Goal: Transaction & Acquisition: Purchase product/service

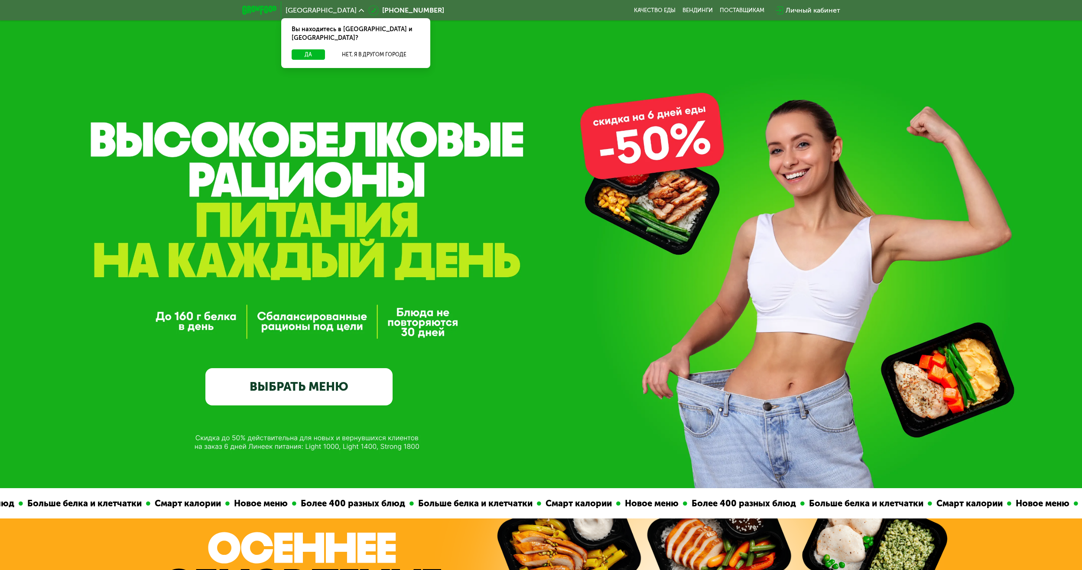
click at [313, 390] on link "ВЫБРАТЬ МЕНЮ" at bounding box center [298, 387] width 187 height 38
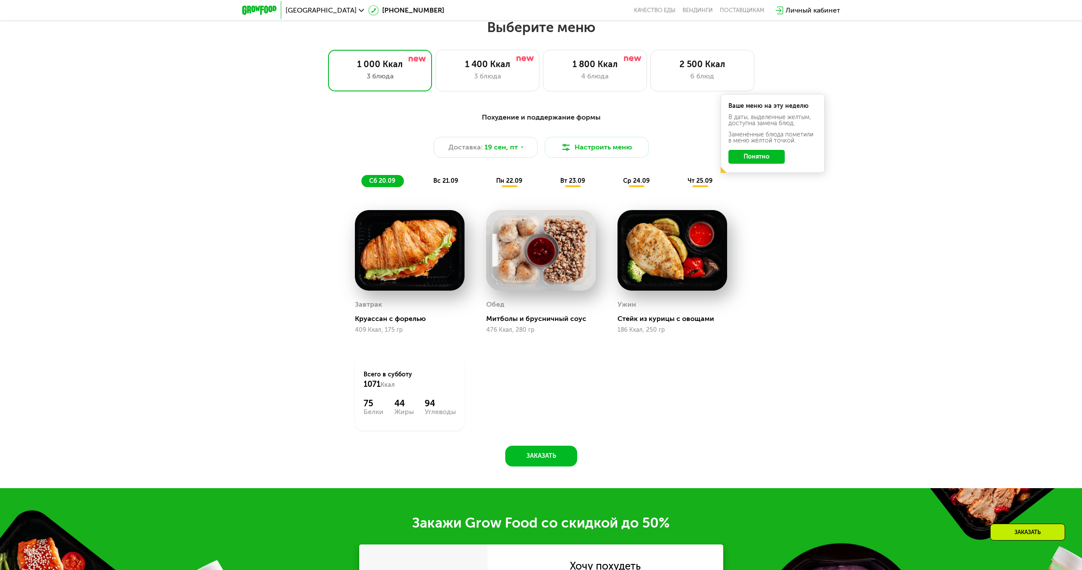
scroll to position [928, 0]
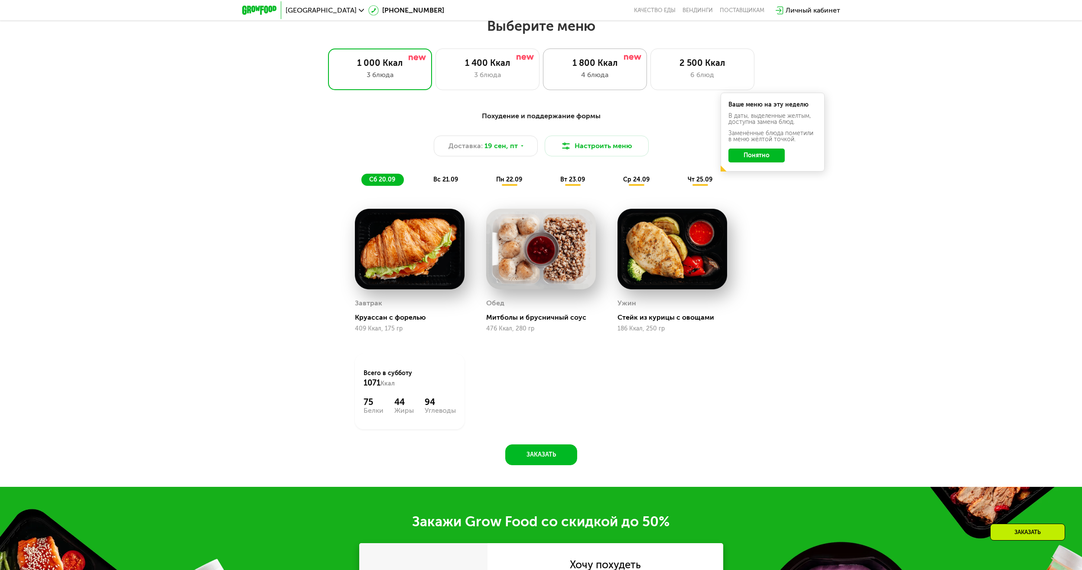
click at [628, 67] on div "1 800 Ккал" at bounding box center [595, 63] width 86 height 10
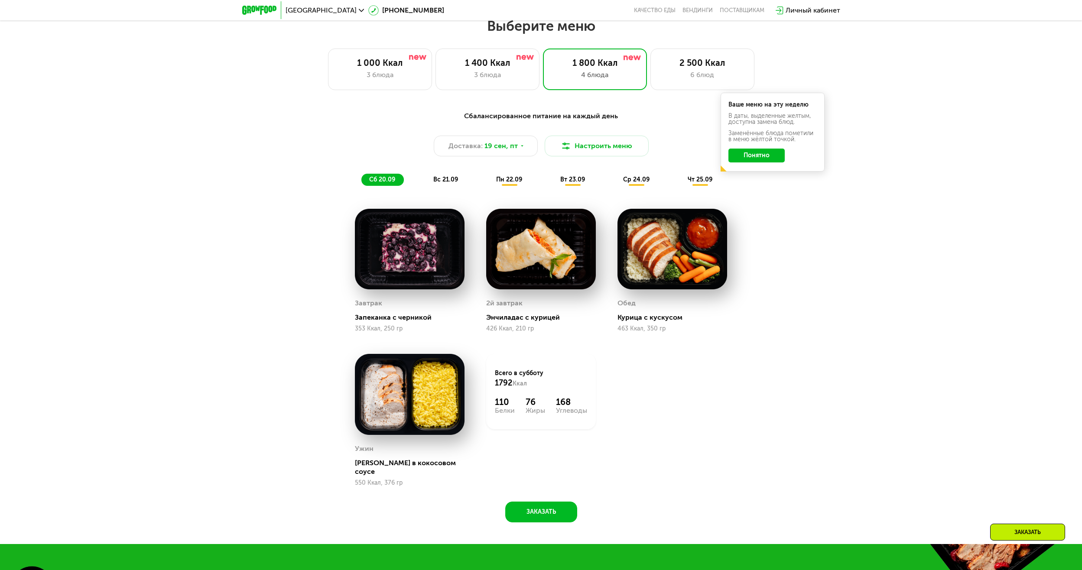
click at [763, 160] on button "Понятно" at bounding box center [756, 156] width 56 height 14
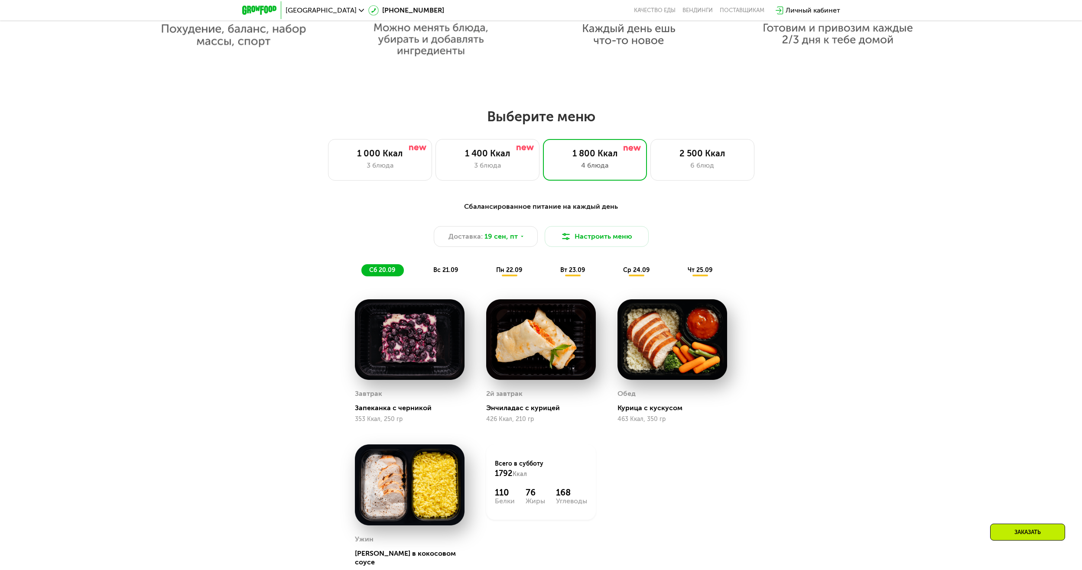
scroll to position [841, 0]
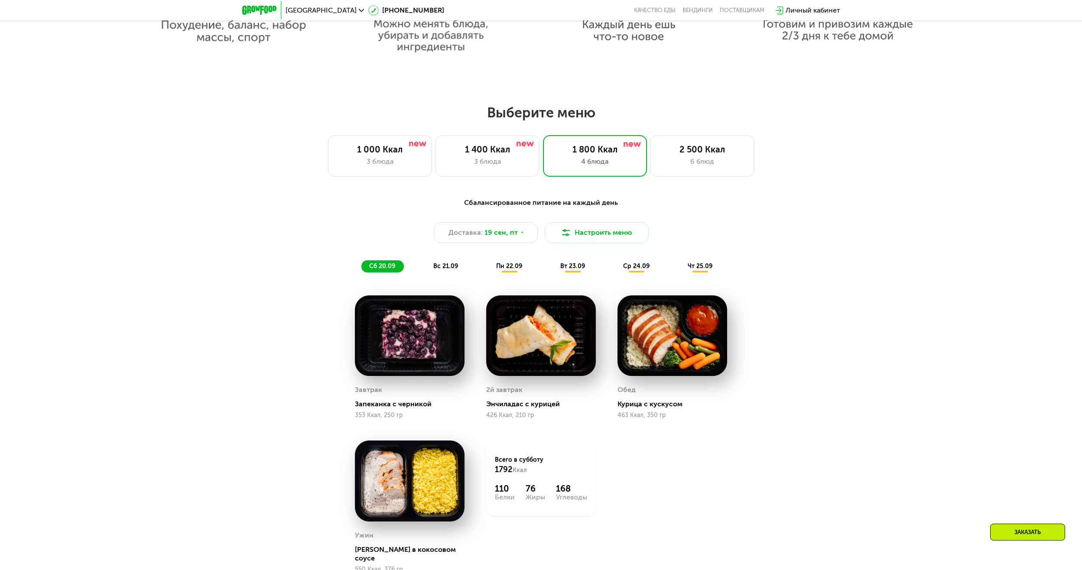
click at [519, 269] on span "пн 22.09" at bounding box center [509, 266] width 26 height 7
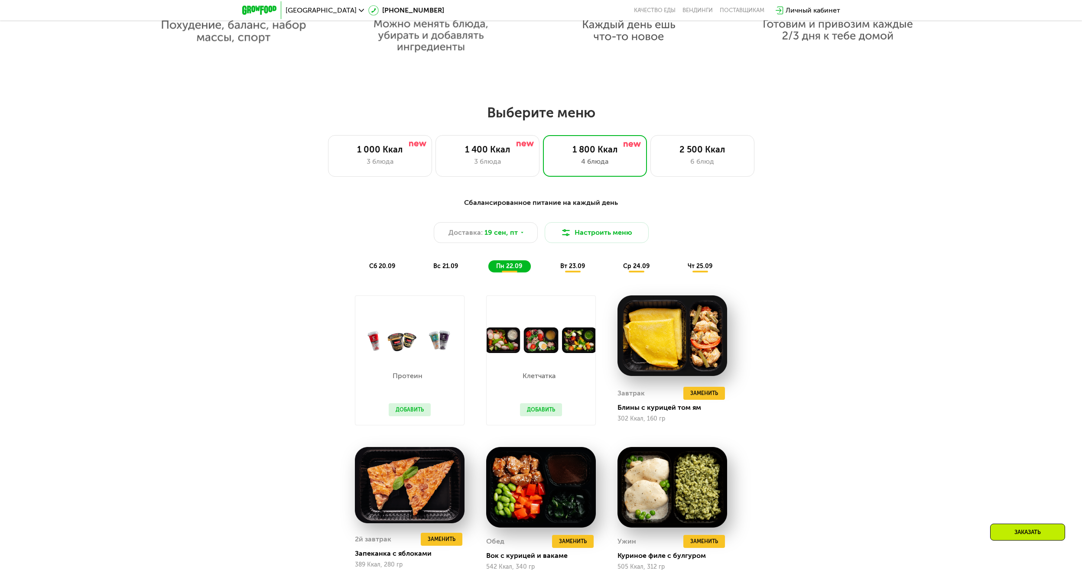
click at [380, 273] on div "сб 20.09" at bounding box center [382, 266] width 42 height 12
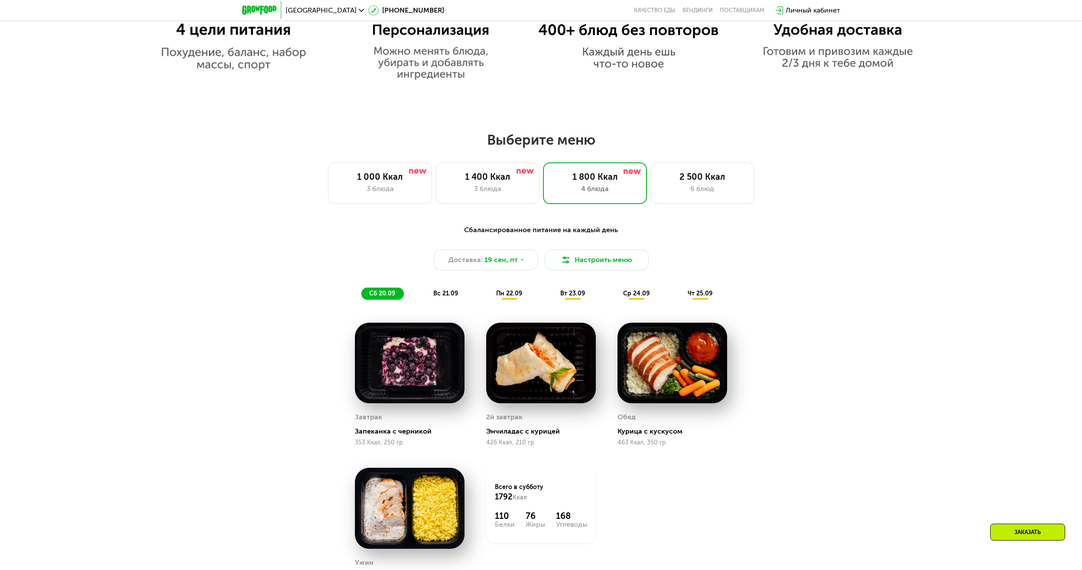
scroll to position [809, 0]
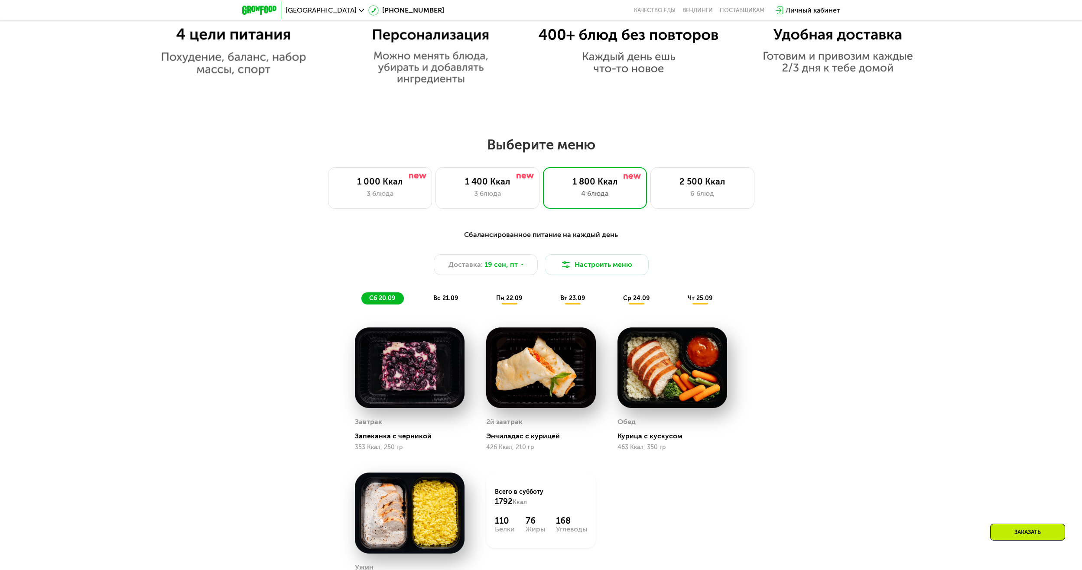
click at [512, 305] on div "пн 22.09" at bounding box center [509, 298] width 42 height 12
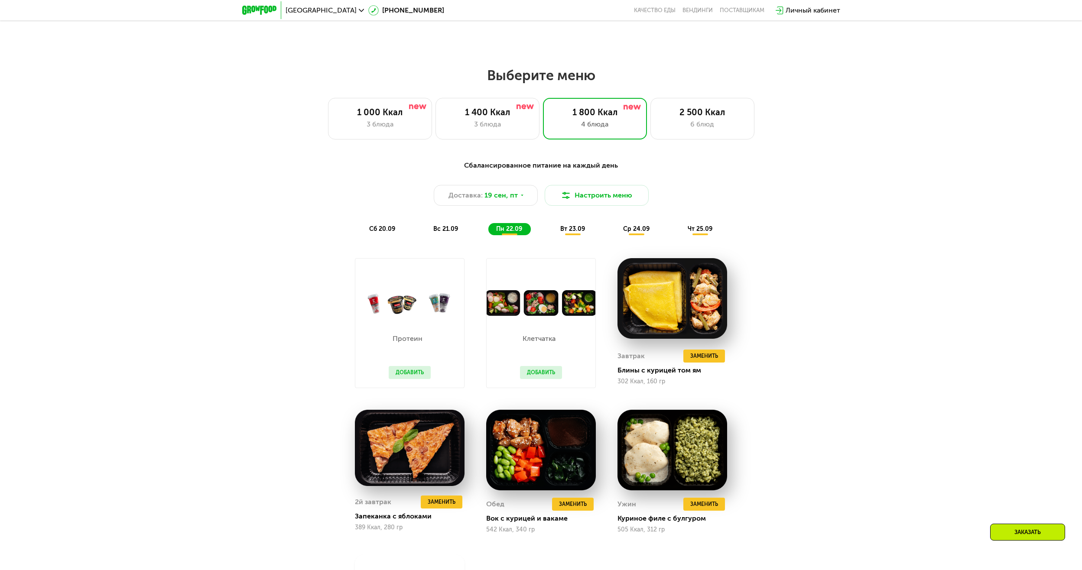
scroll to position [896, 0]
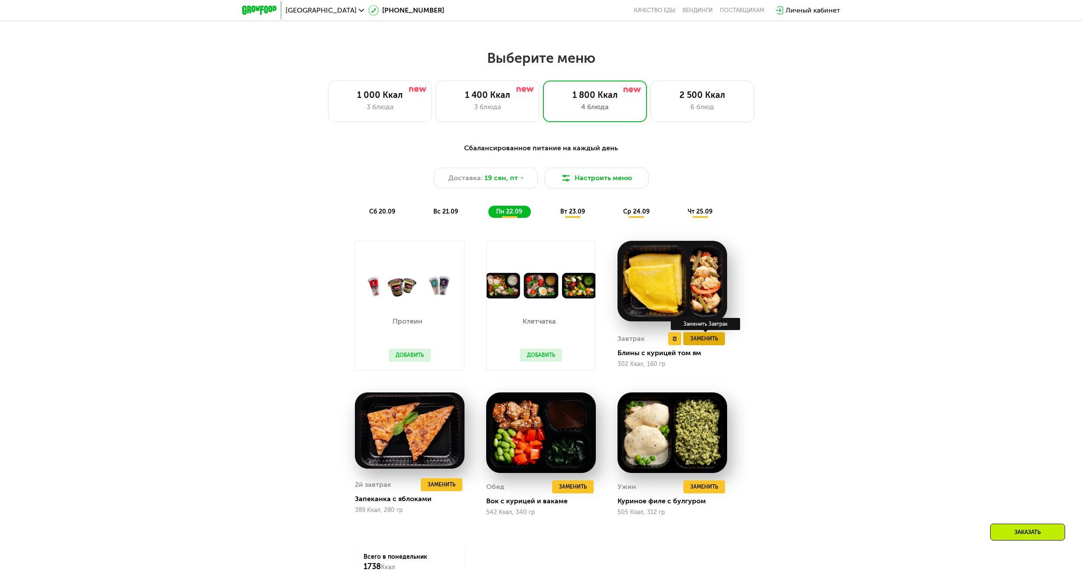
click at [712, 343] on span "Заменить" at bounding box center [704, 338] width 28 height 9
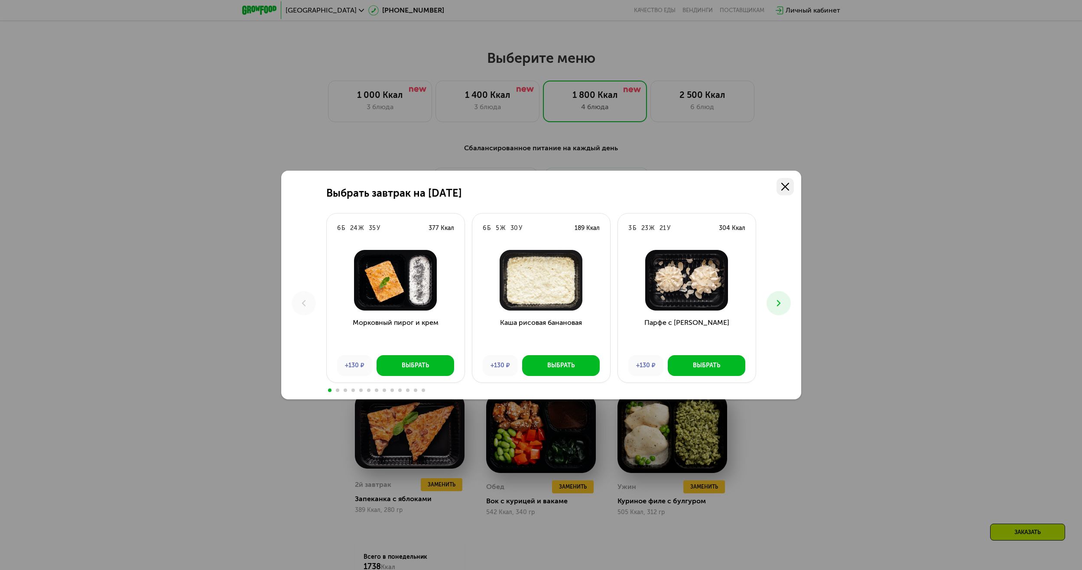
click at [786, 188] on use at bounding box center [785, 187] width 8 height 8
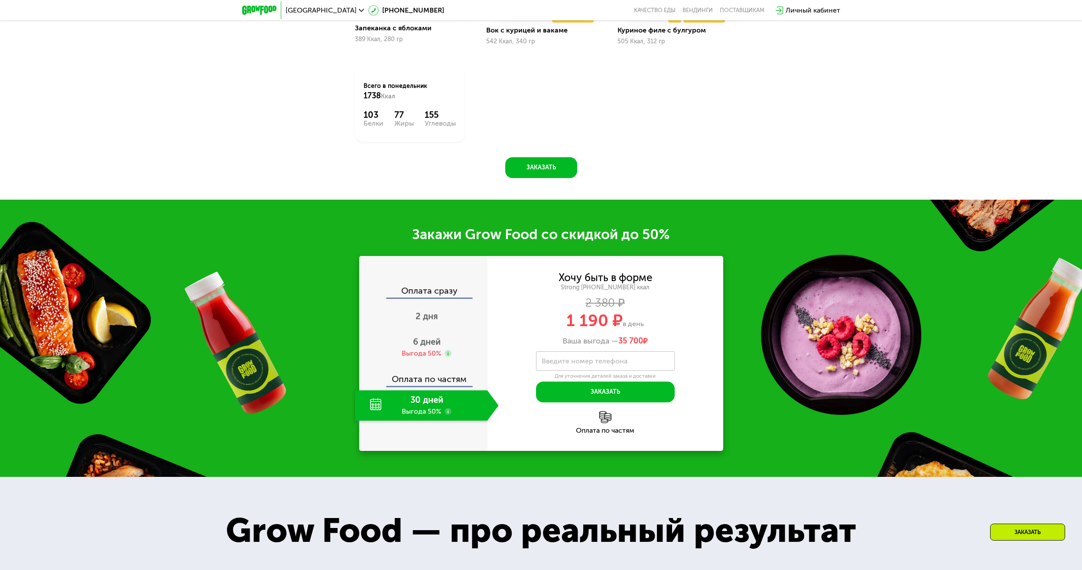
scroll to position [1416, 0]
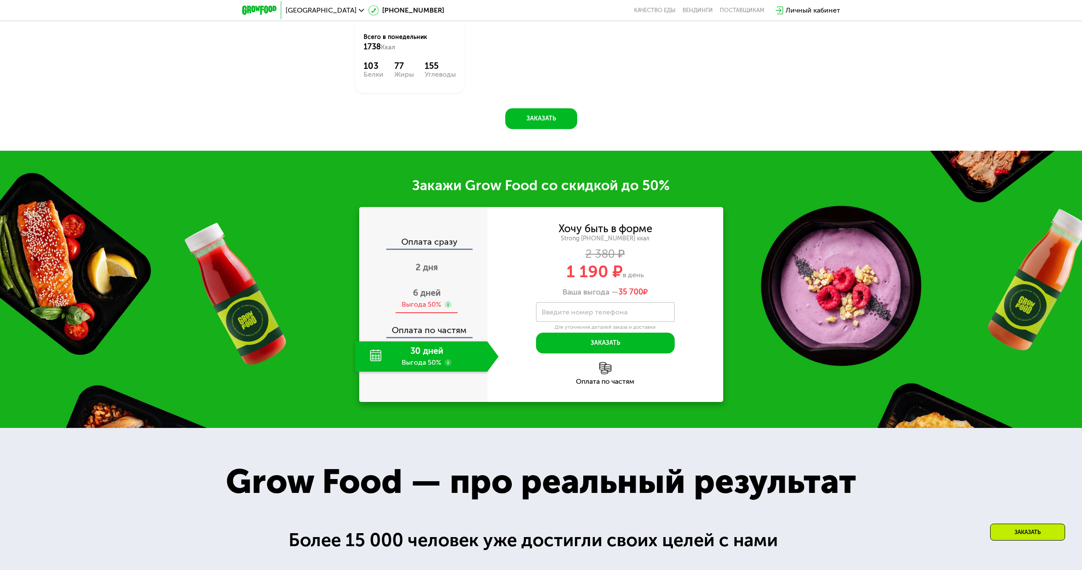
click at [432, 298] on span "6 дней" at bounding box center [427, 293] width 28 height 10
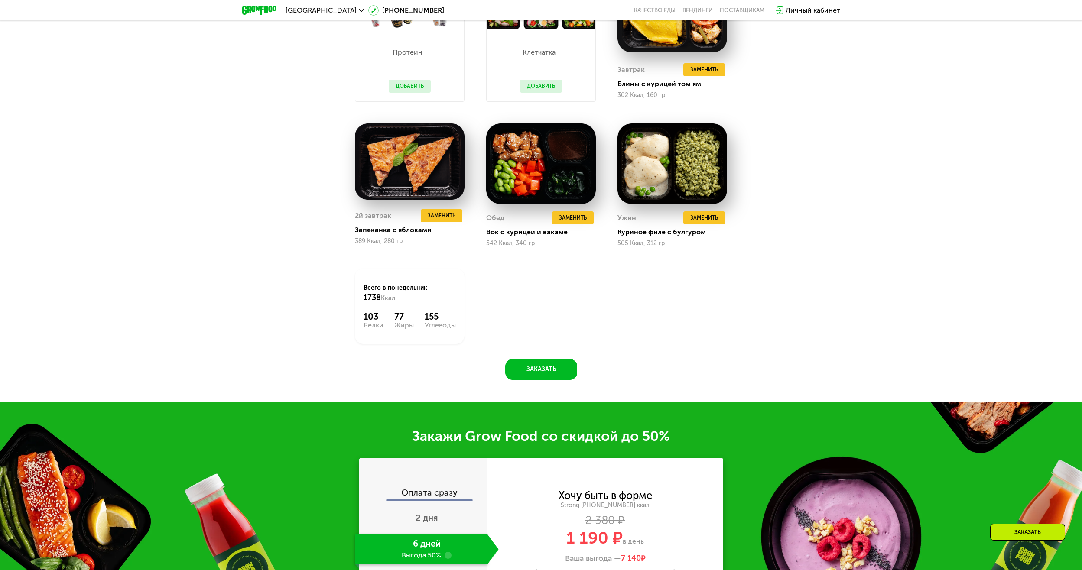
scroll to position [1113, 0]
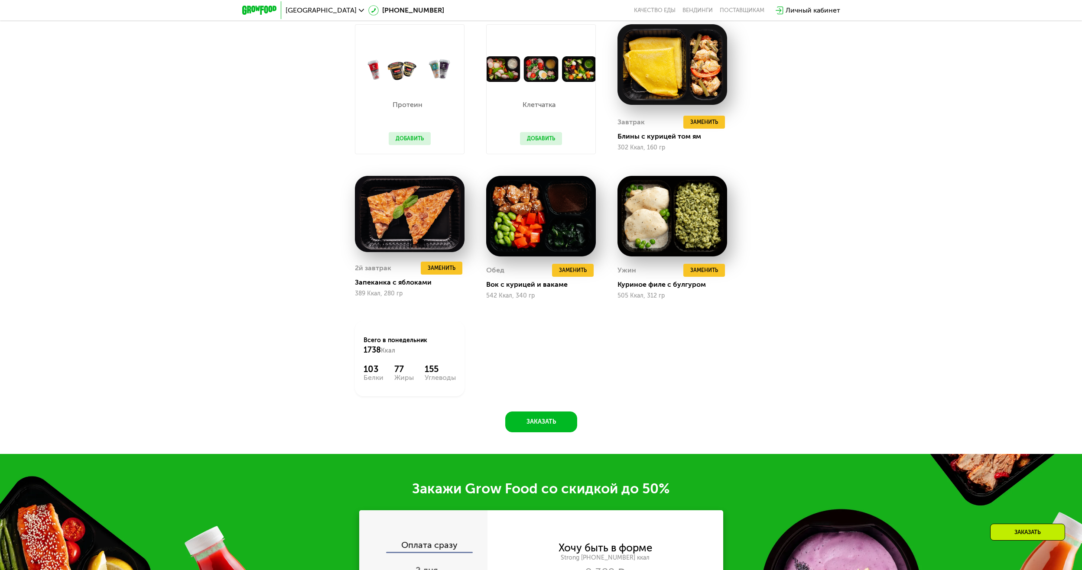
click at [832, 50] on div "Сбалансированное питание на каждый день Доставка: [DATE] Настроить меню сб 20.0…" at bounding box center [541, 184] width 1082 height 540
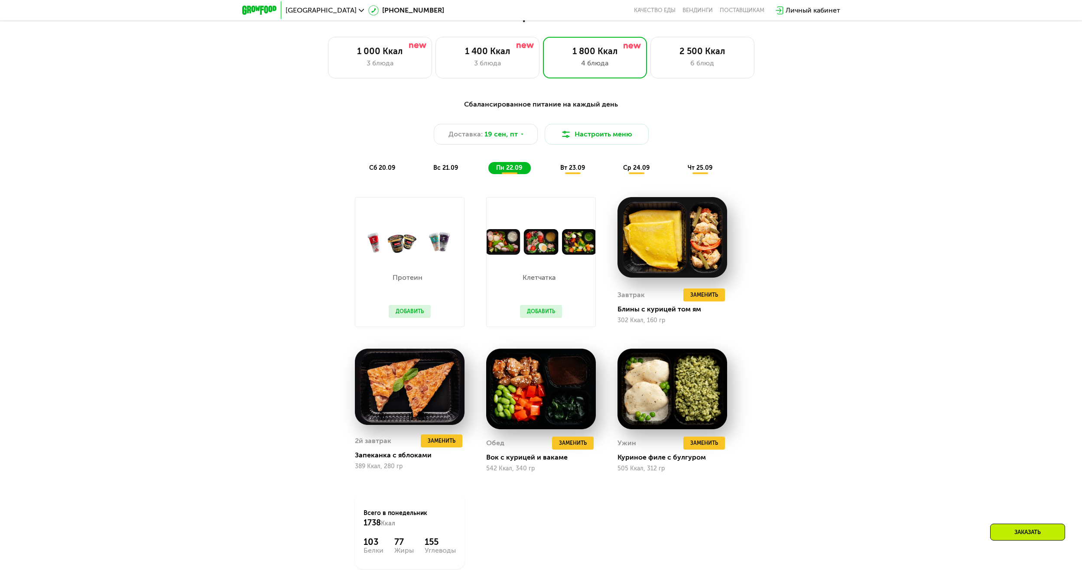
scroll to position [939, 0]
click at [244, 289] on div "Сбалансированное питание на каждый день Доставка: [DATE] Настроить меню сб 20.0…" at bounding box center [541, 358] width 1082 height 540
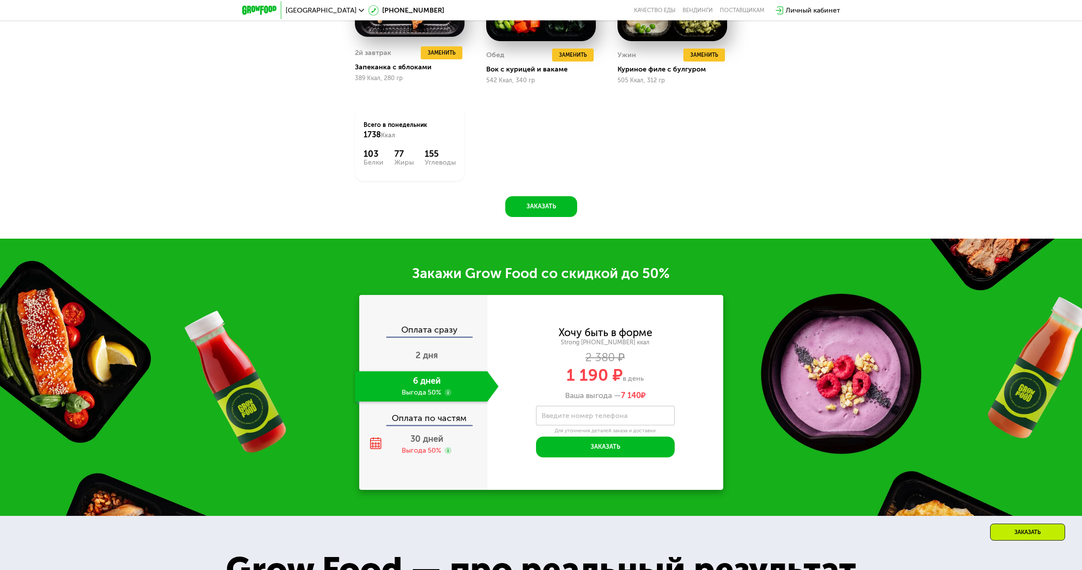
scroll to position [1329, 0]
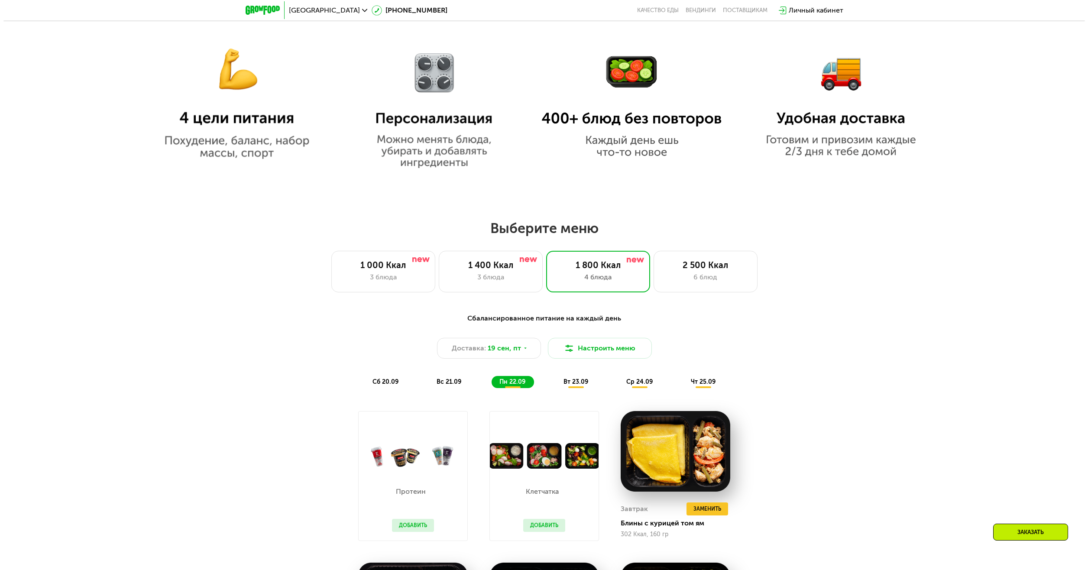
scroll to position [723, 0]
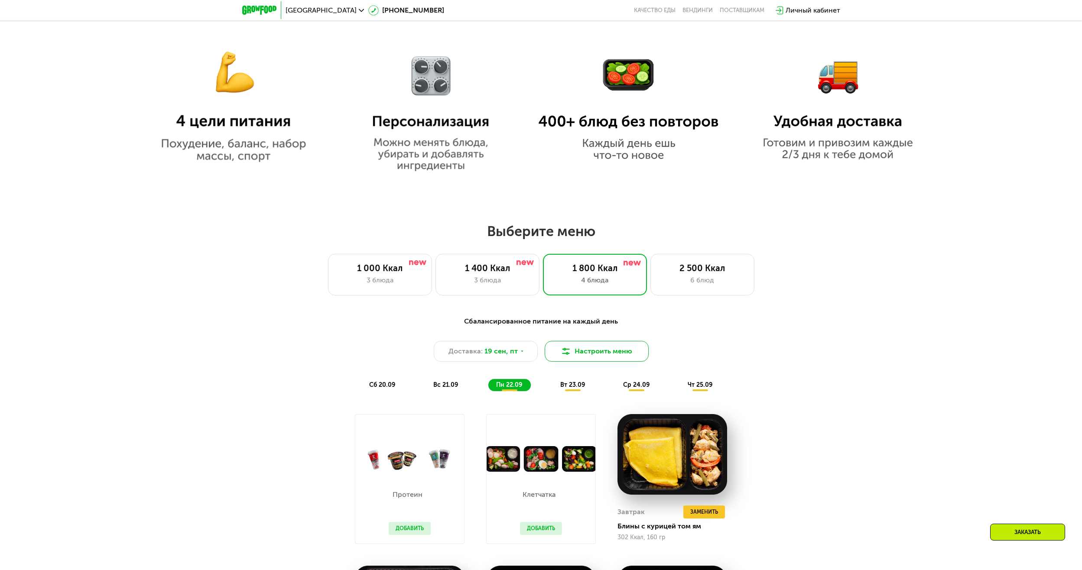
click at [574, 353] on button "Настроить меню" at bounding box center [597, 351] width 104 height 21
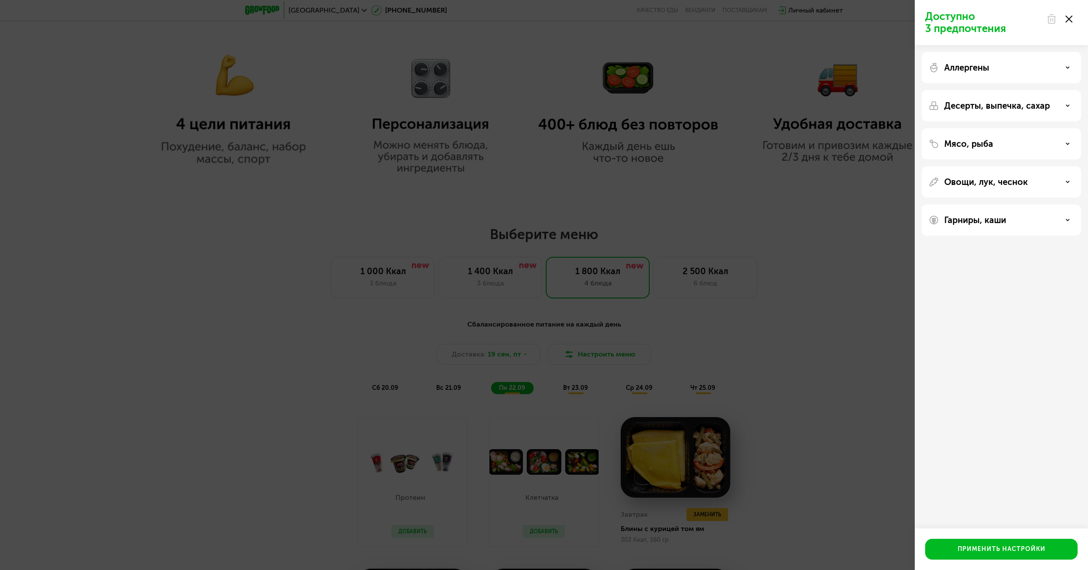
click at [1065, 69] on div "Аллергены" at bounding box center [1002, 67] width 146 height 10
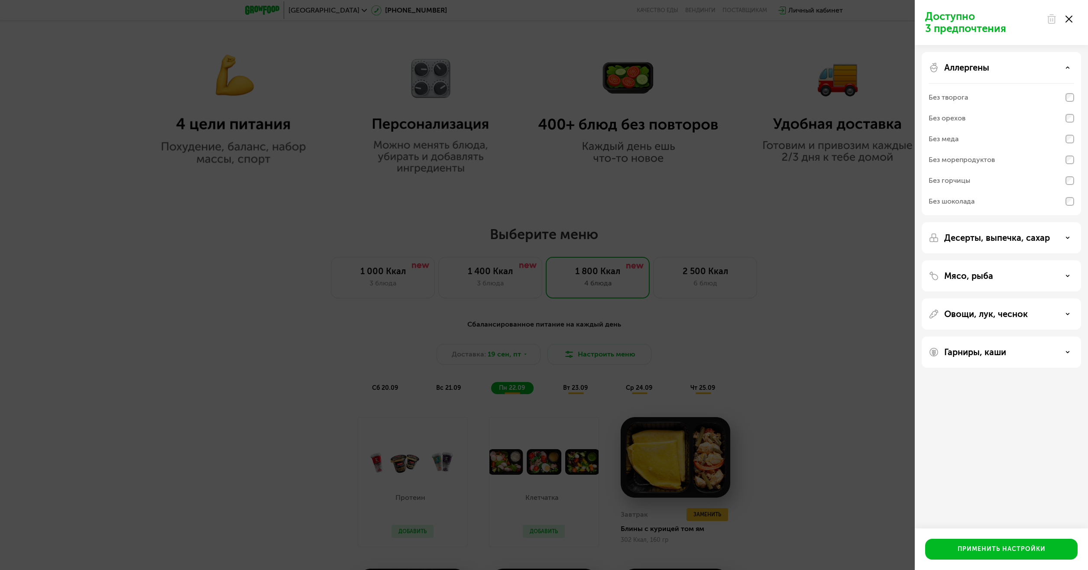
click at [1065, 69] on div "Аллергены" at bounding box center [1002, 67] width 146 height 10
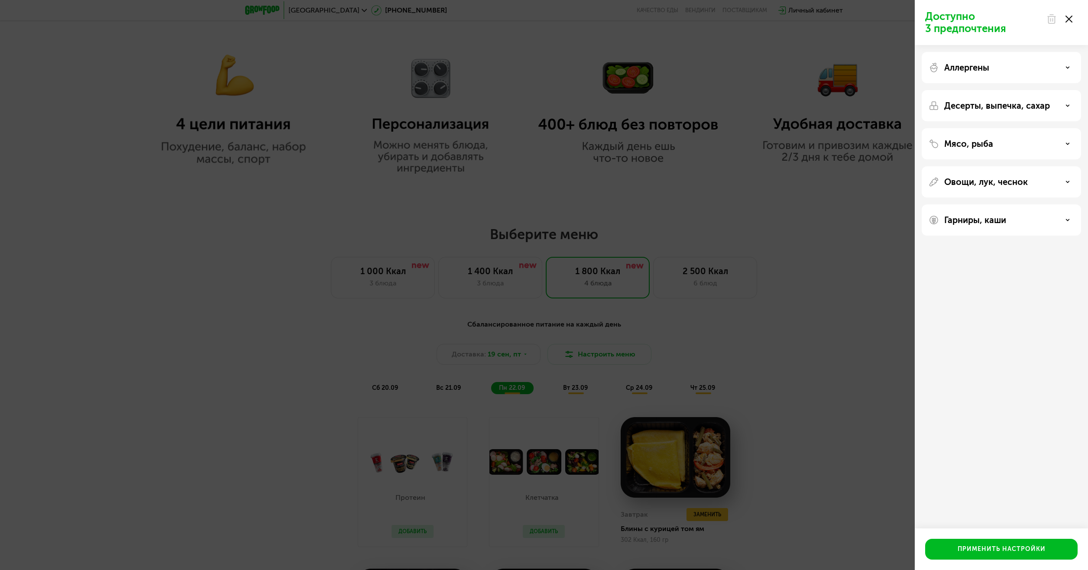
click at [1064, 104] on div "Десерты, выпечка, сахар" at bounding box center [1002, 106] width 146 height 10
click at [1064, 236] on div "Мясо, рыба" at bounding box center [1002, 234] width 146 height 10
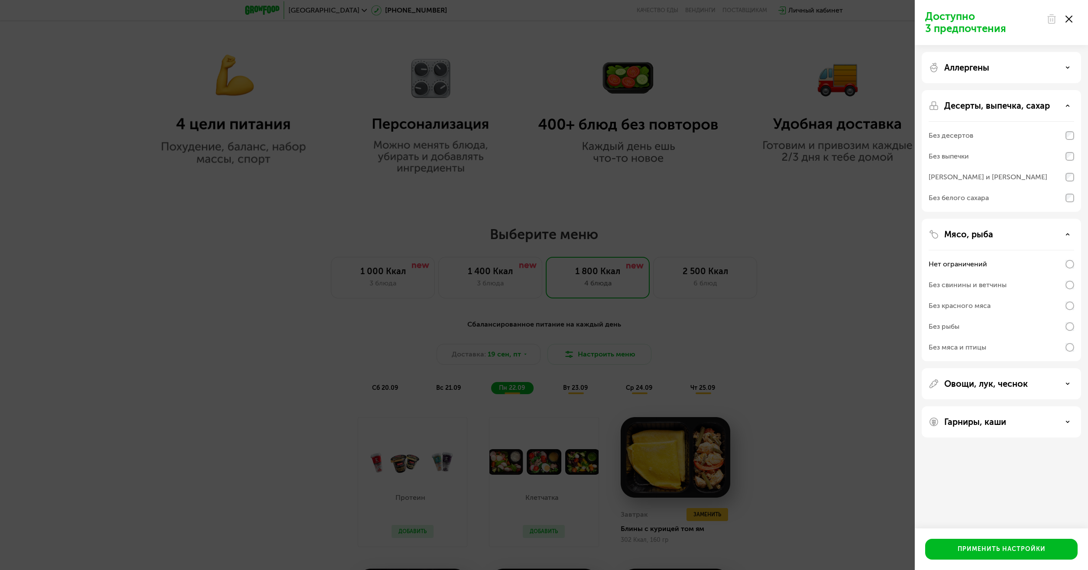
click at [1042, 383] on div "Овощи, лук, чеснок" at bounding box center [1002, 384] width 146 height 10
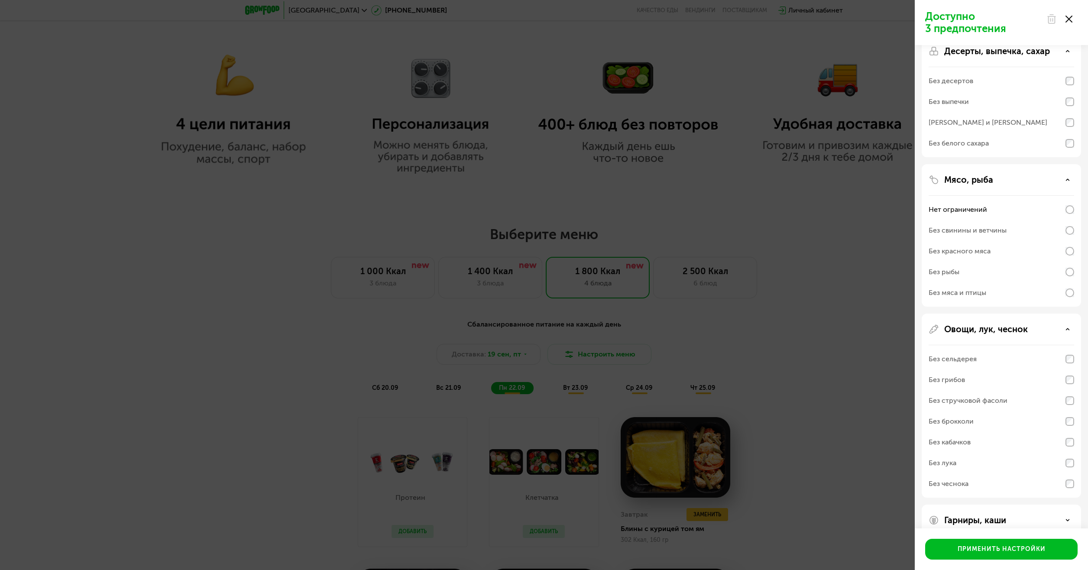
scroll to position [71, 0]
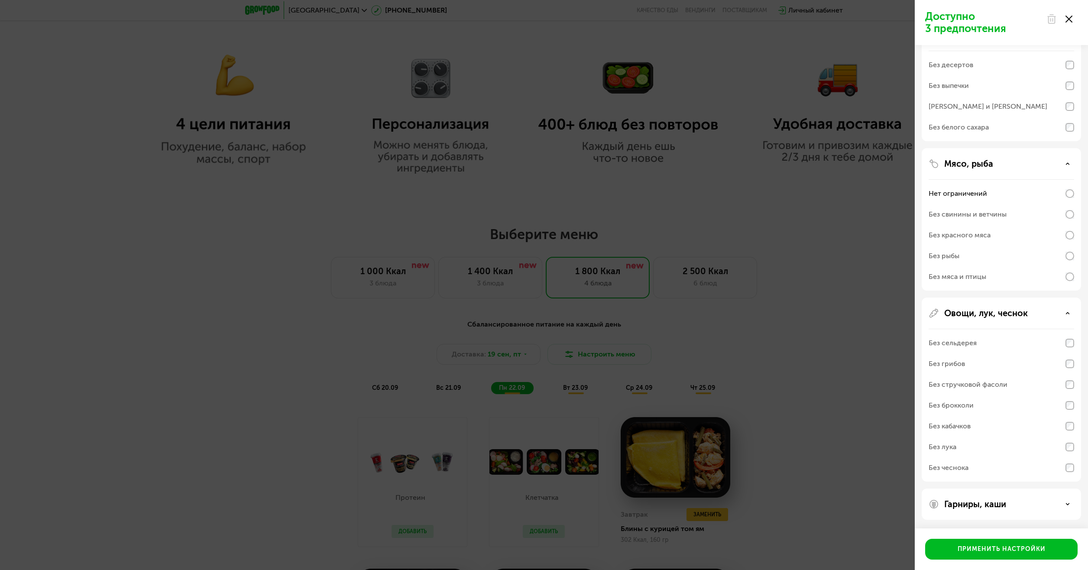
click at [1032, 507] on div "Гарниры, каши" at bounding box center [1002, 504] width 146 height 10
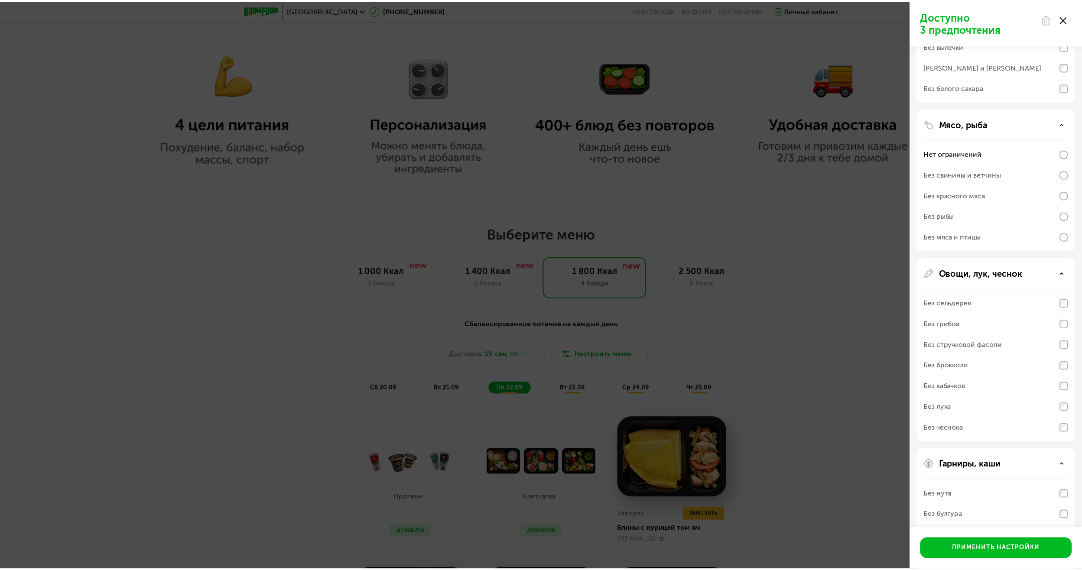
scroll to position [0, 0]
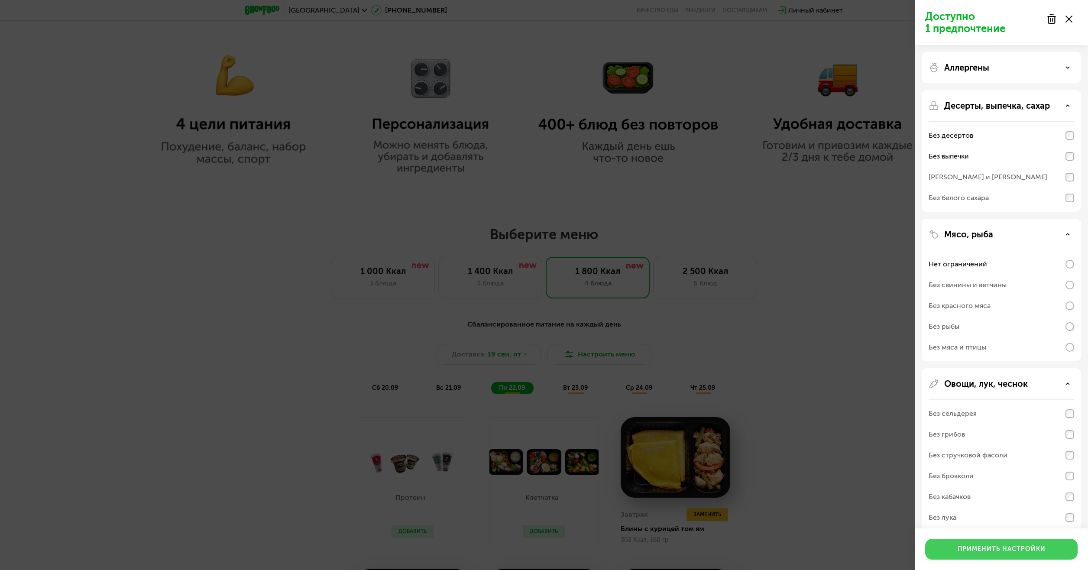
click at [1003, 551] on div "Применить настройки" at bounding box center [1002, 549] width 88 height 9
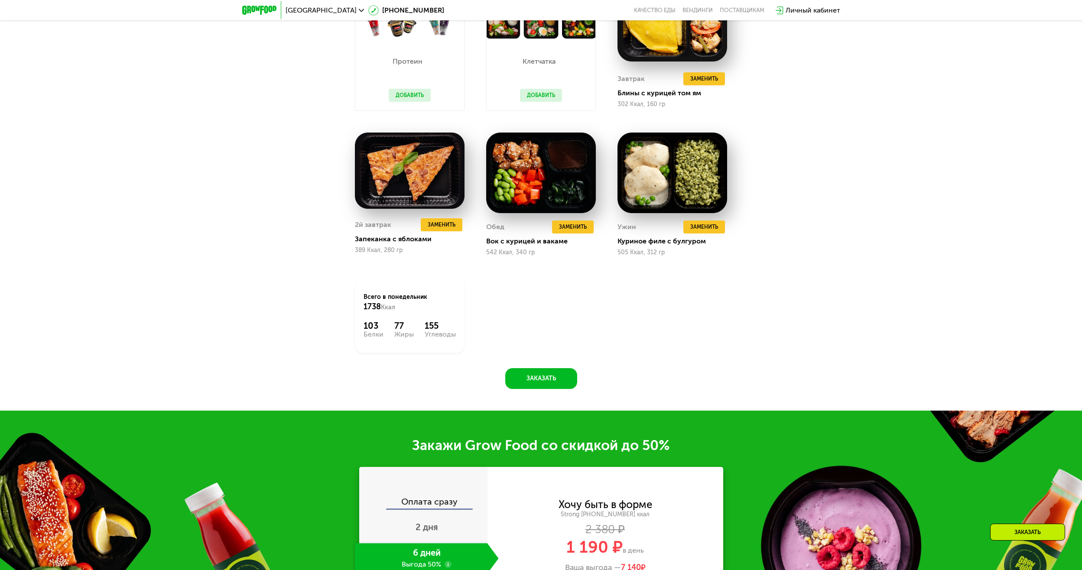
scroll to position [1329, 0]
